Goal: Task Accomplishment & Management: Manage account settings

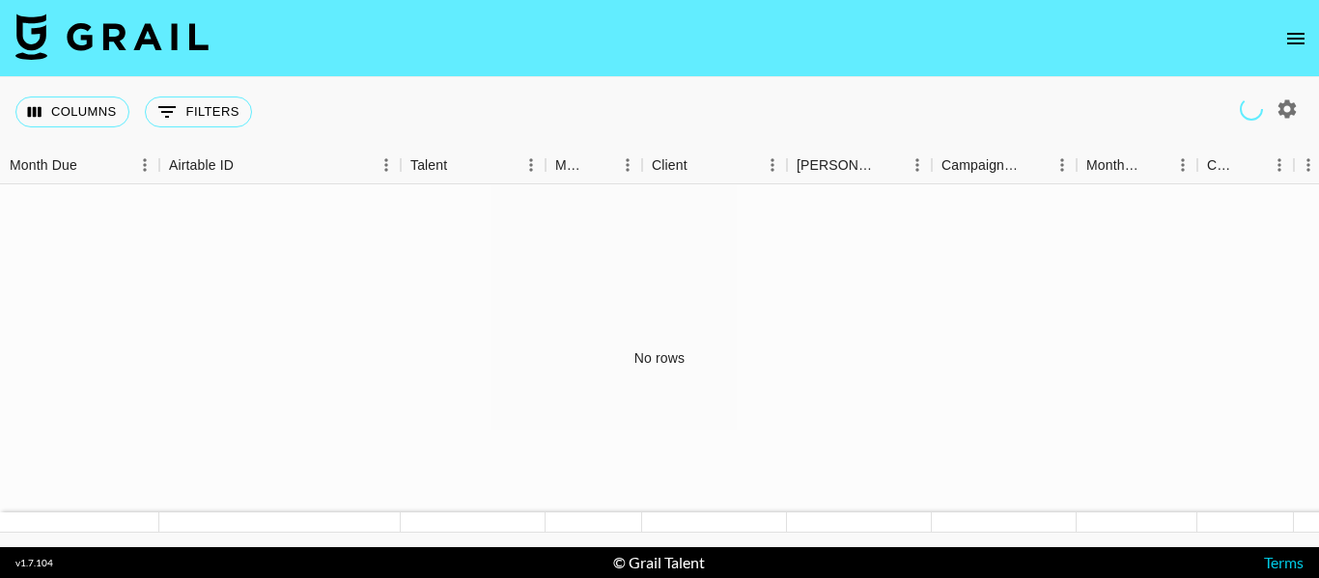
click at [1296, 41] on icon "open drawer" at bounding box center [1295, 38] width 23 height 23
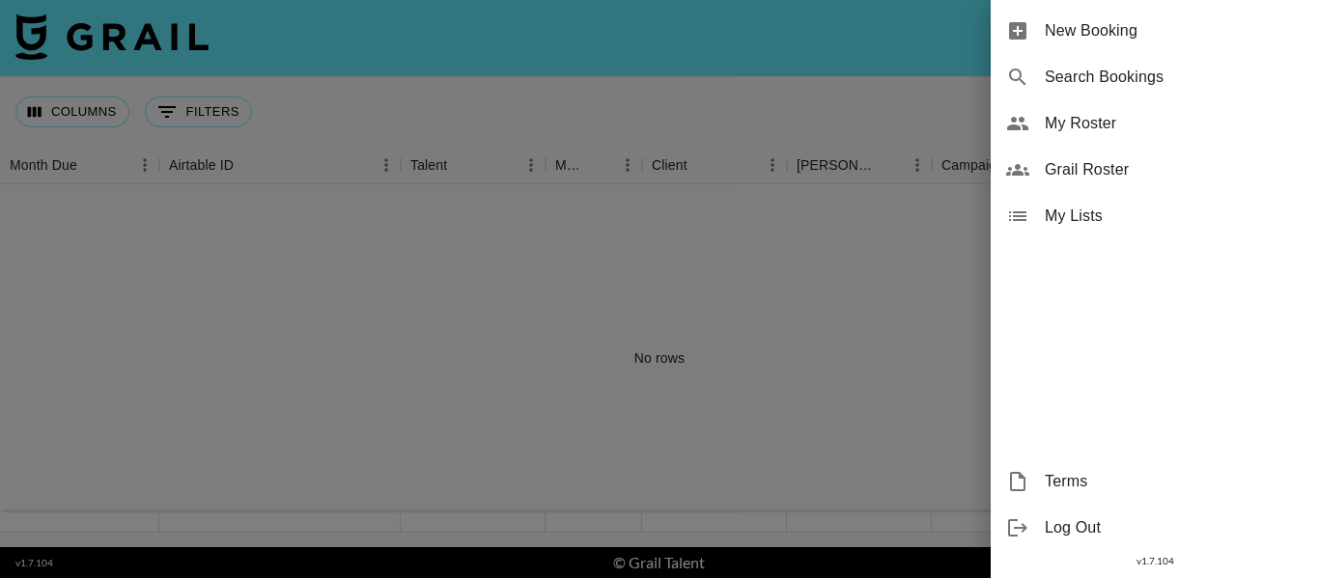
click at [1082, 117] on span "My Roster" at bounding box center [1174, 123] width 259 height 23
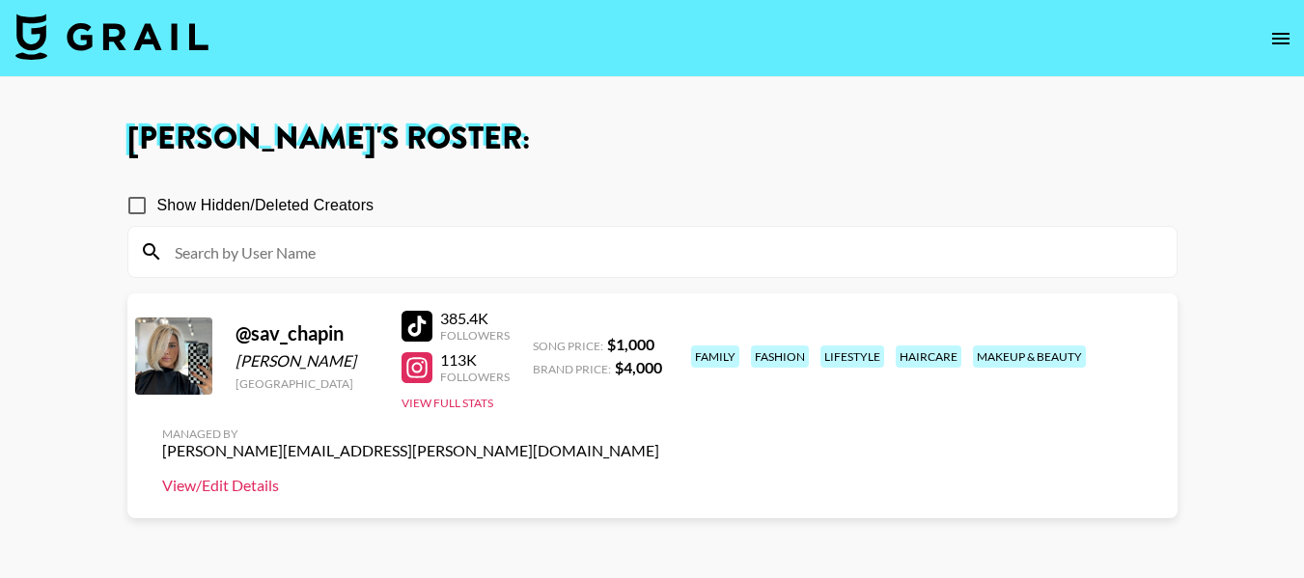
click at [659, 476] on link "View/Edit Details" at bounding box center [410, 485] width 497 height 19
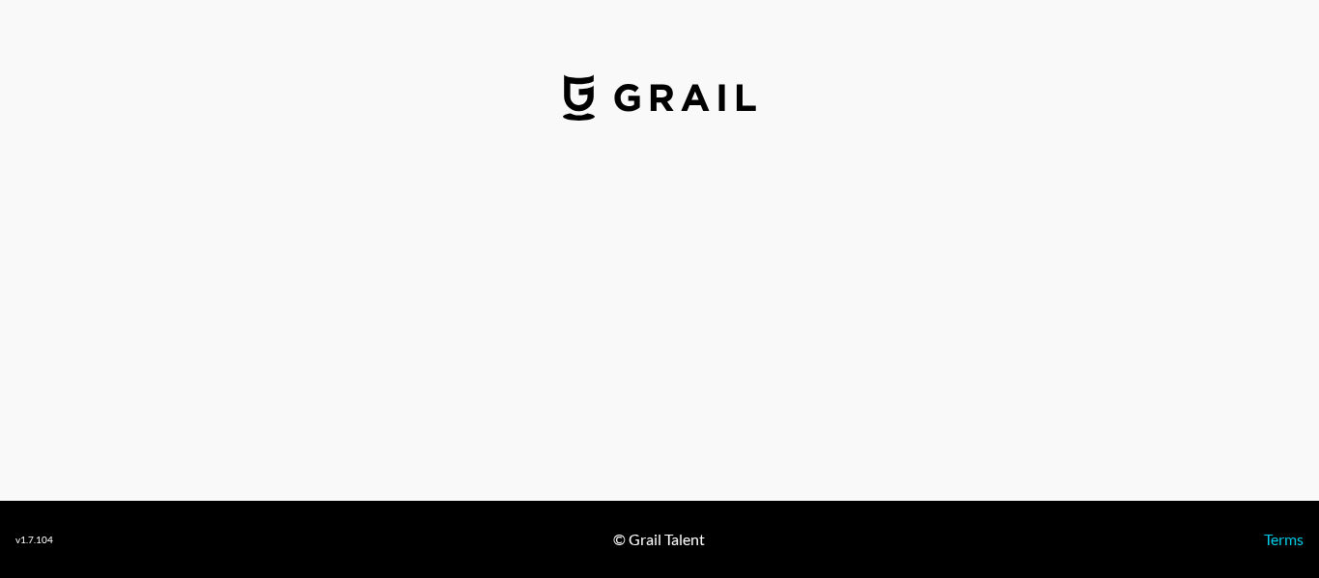
select select "USD"
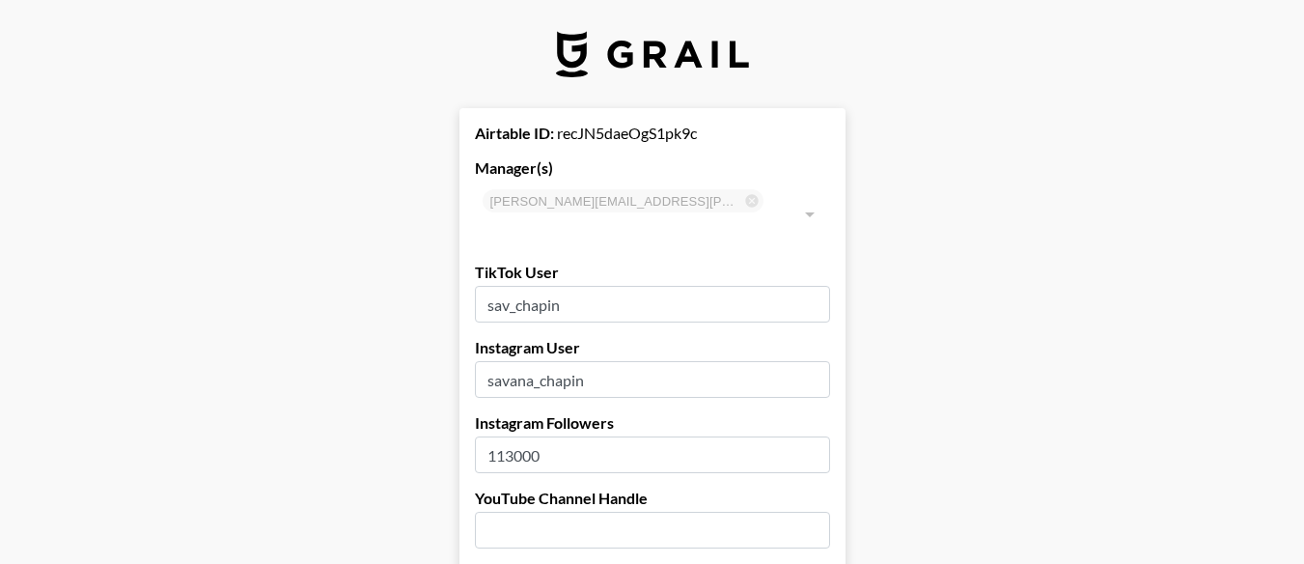
click at [629, 133] on div "Airtable ID: recJN5daeOgS1pk9c" at bounding box center [652, 133] width 355 height 19
copy div "recJN5daeOgS1pk9c"
